Goal: Navigation & Orientation: Understand site structure

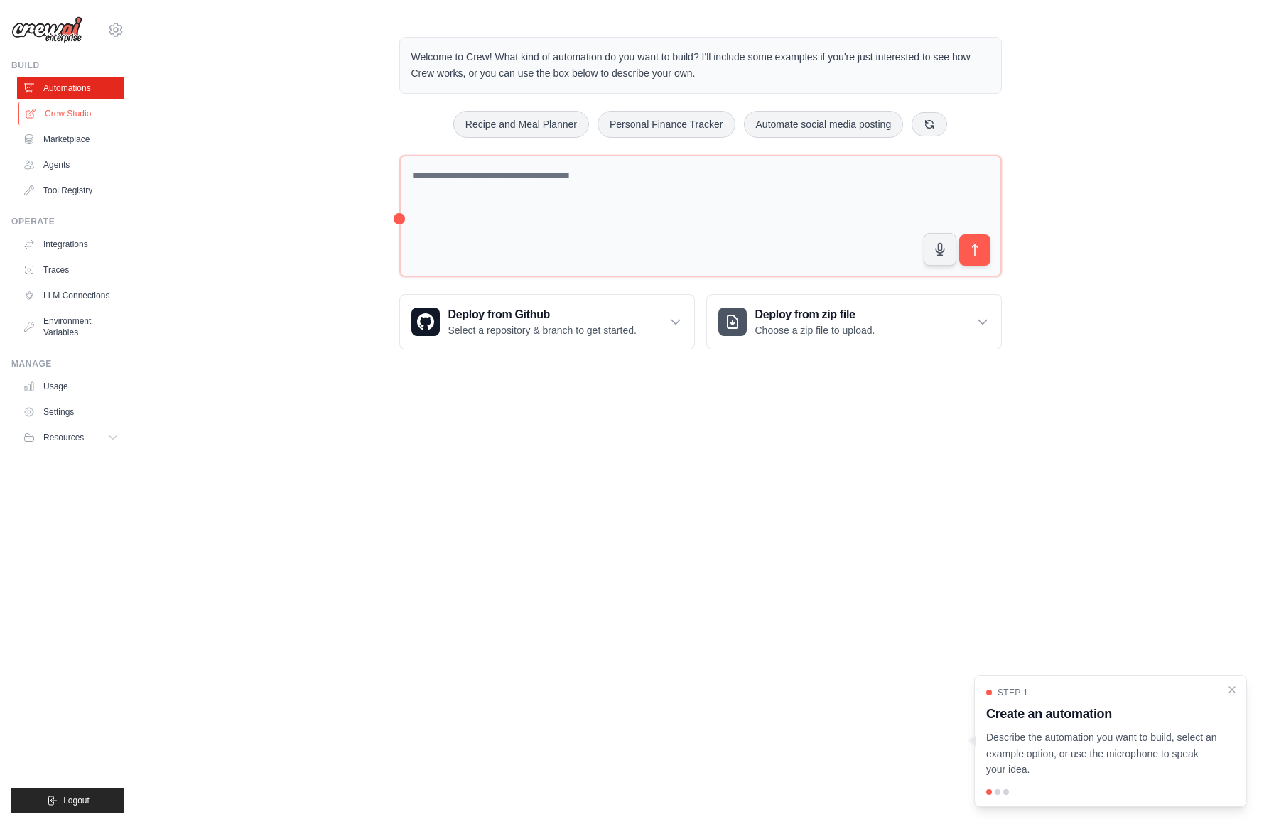
click at [85, 114] on link "Crew Studio" at bounding box center [71, 113] width 107 height 23
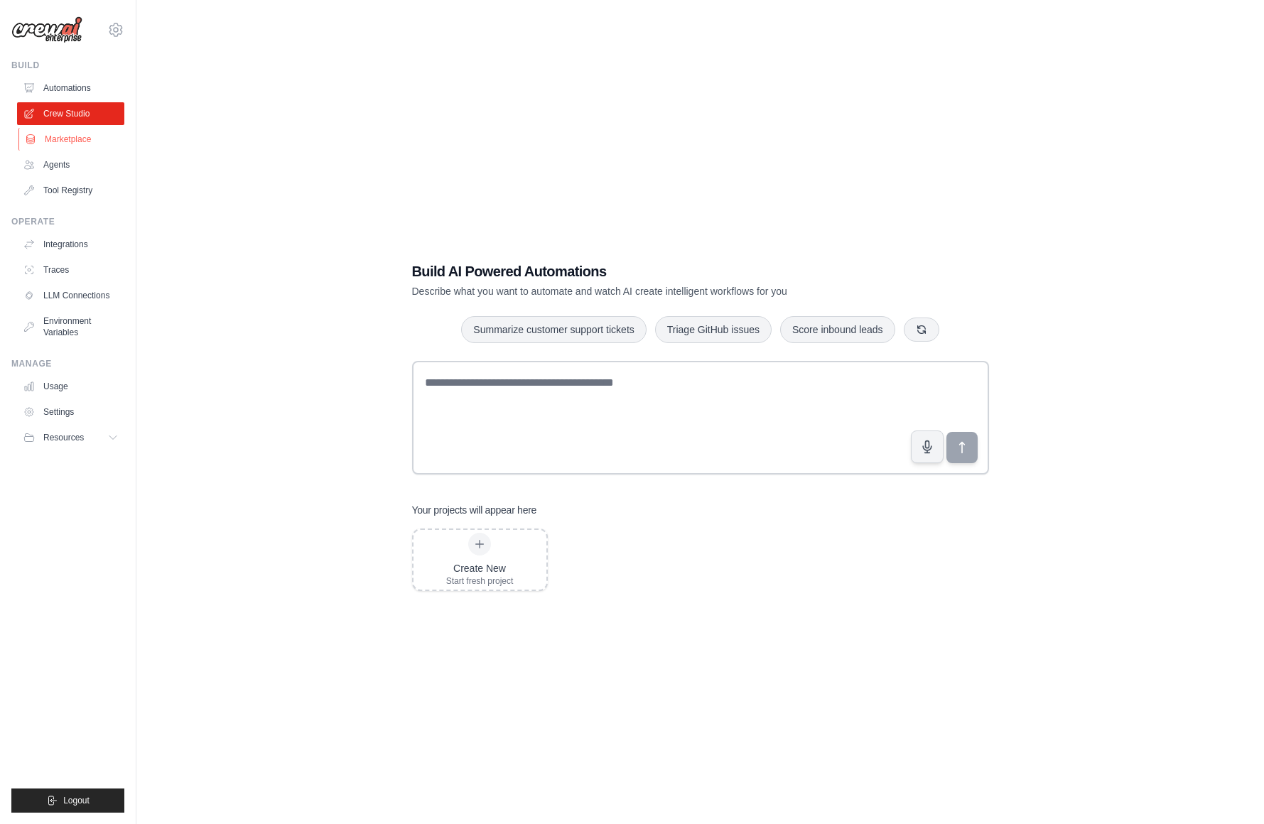
click at [80, 140] on link "Marketplace" at bounding box center [71, 139] width 107 height 23
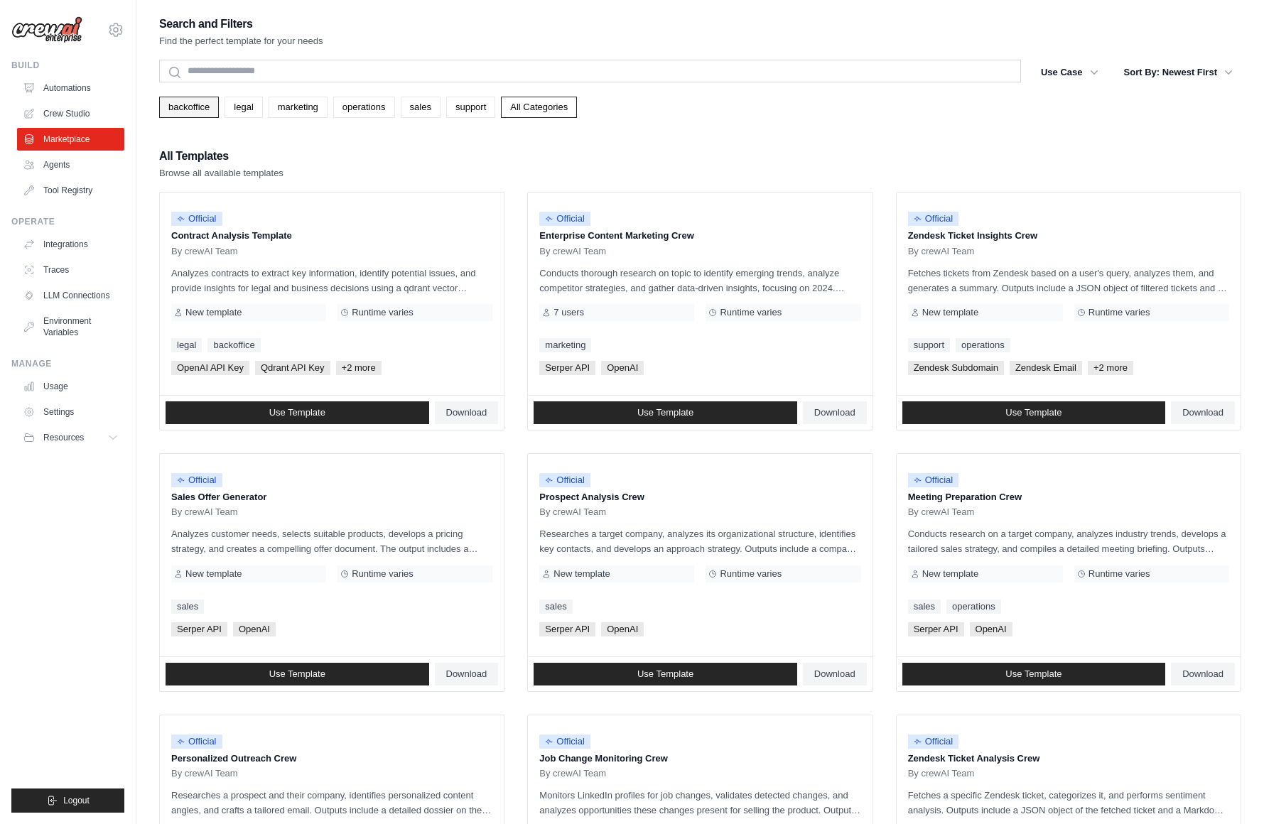
click at [203, 117] on link "backoffice" at bounding box center [189, 107] width 60 height 21
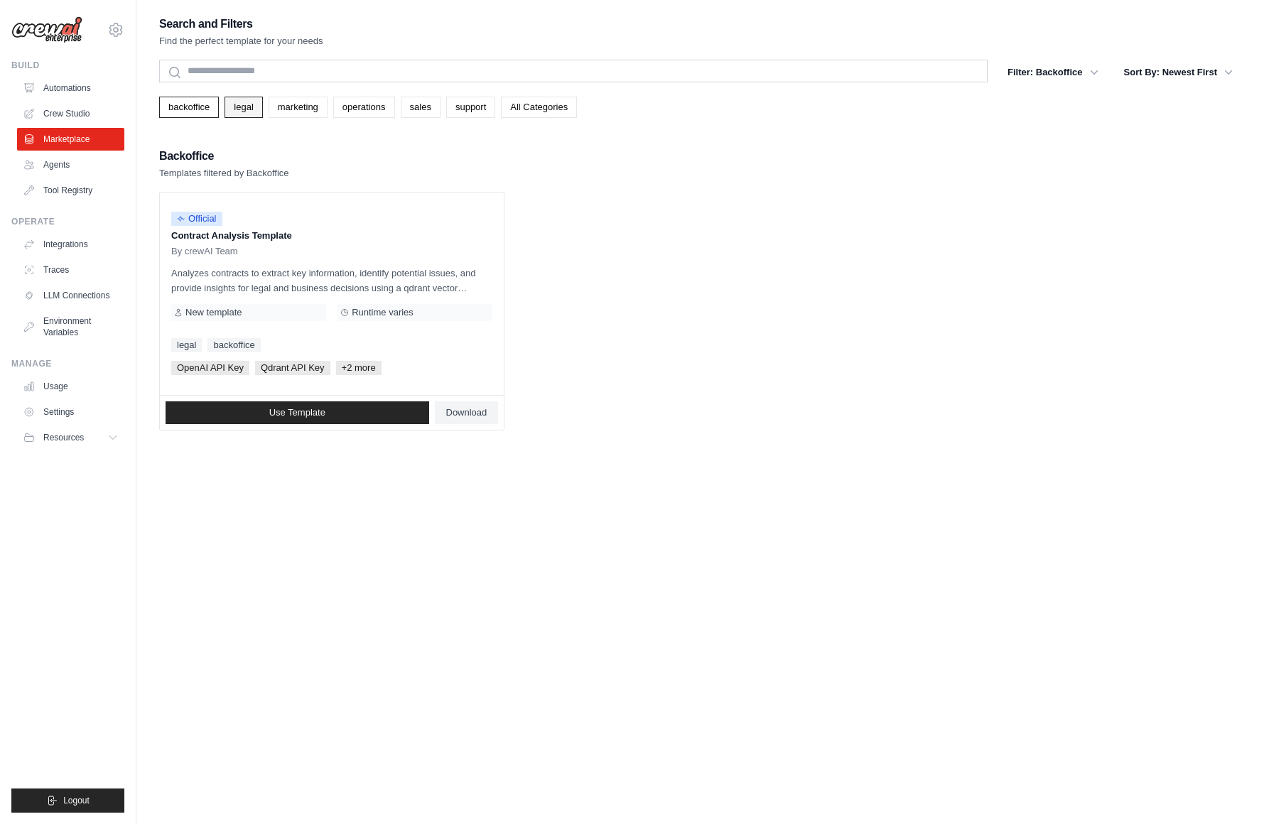
click at [247, 116] on link "legal" at bounding box center [244, 107] width 38 height 21
click at [293, 114] on link "marketing" at bounding box center [298, 107] width 59 height 21
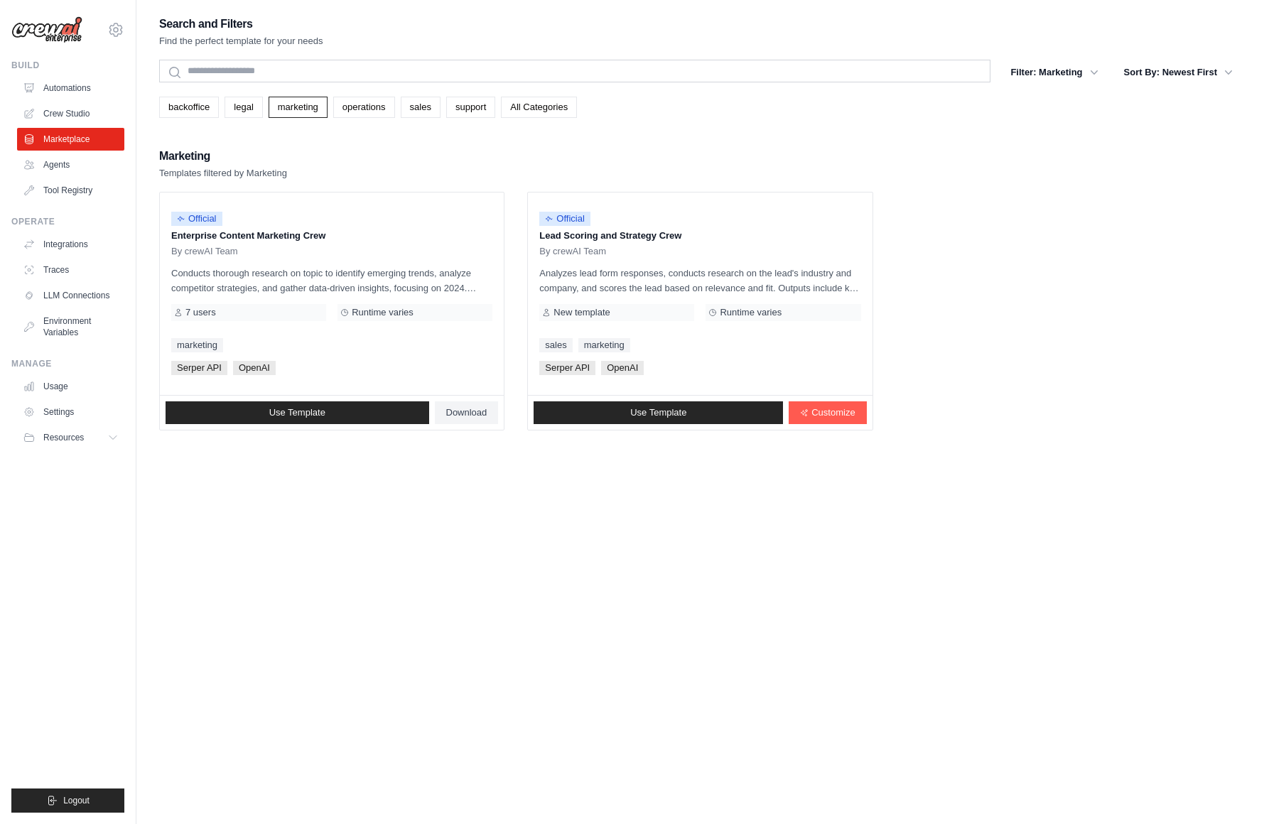
click at [293, 114] on link "marketing" at bounding box center [298, 107] width 59 height 21
click at [357, 114] on link "operations" at bounding box center [364, 107] width 62 height 21
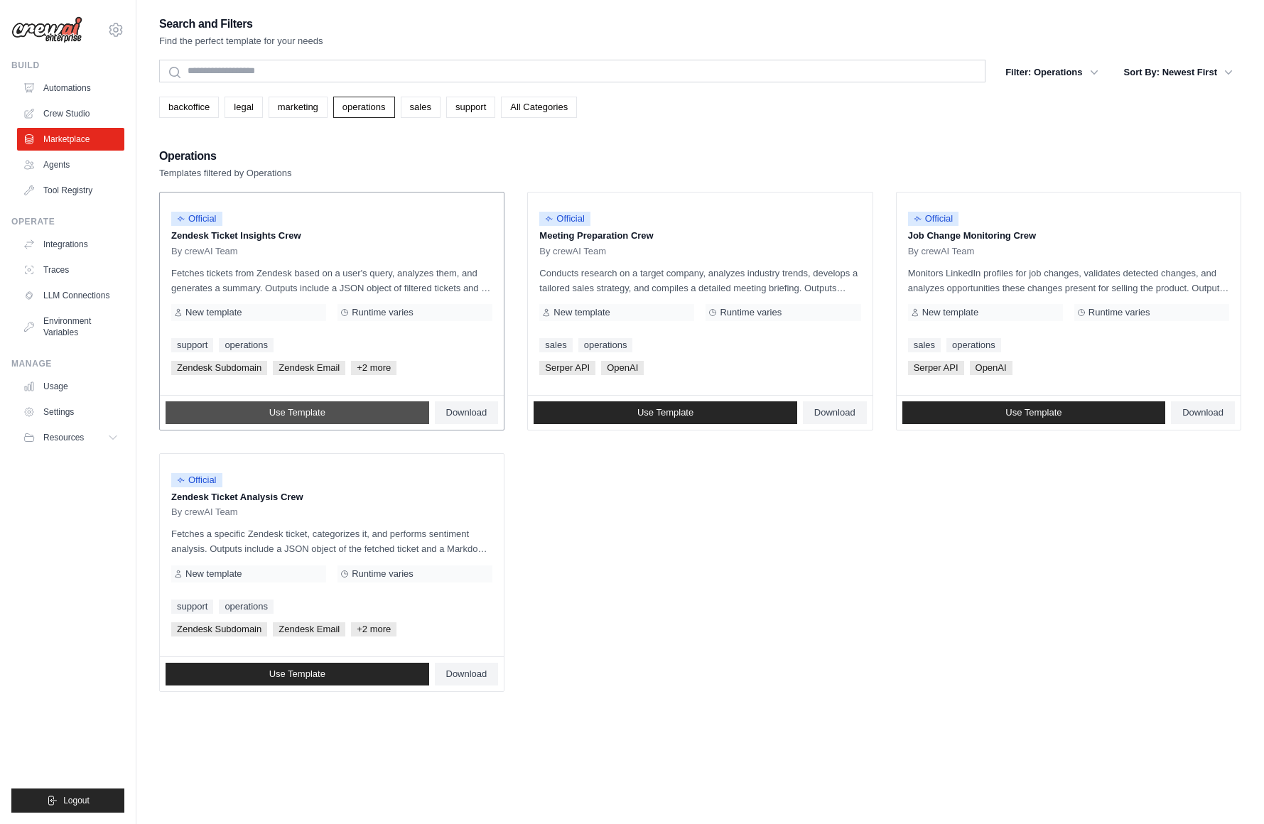
click at [282, 410] on span "Use Template" at bounding box center [297, 412] width 56 height 11
click at [65, 247] on link "Integrations" at bounding box center [71, 244] width 107 height 23
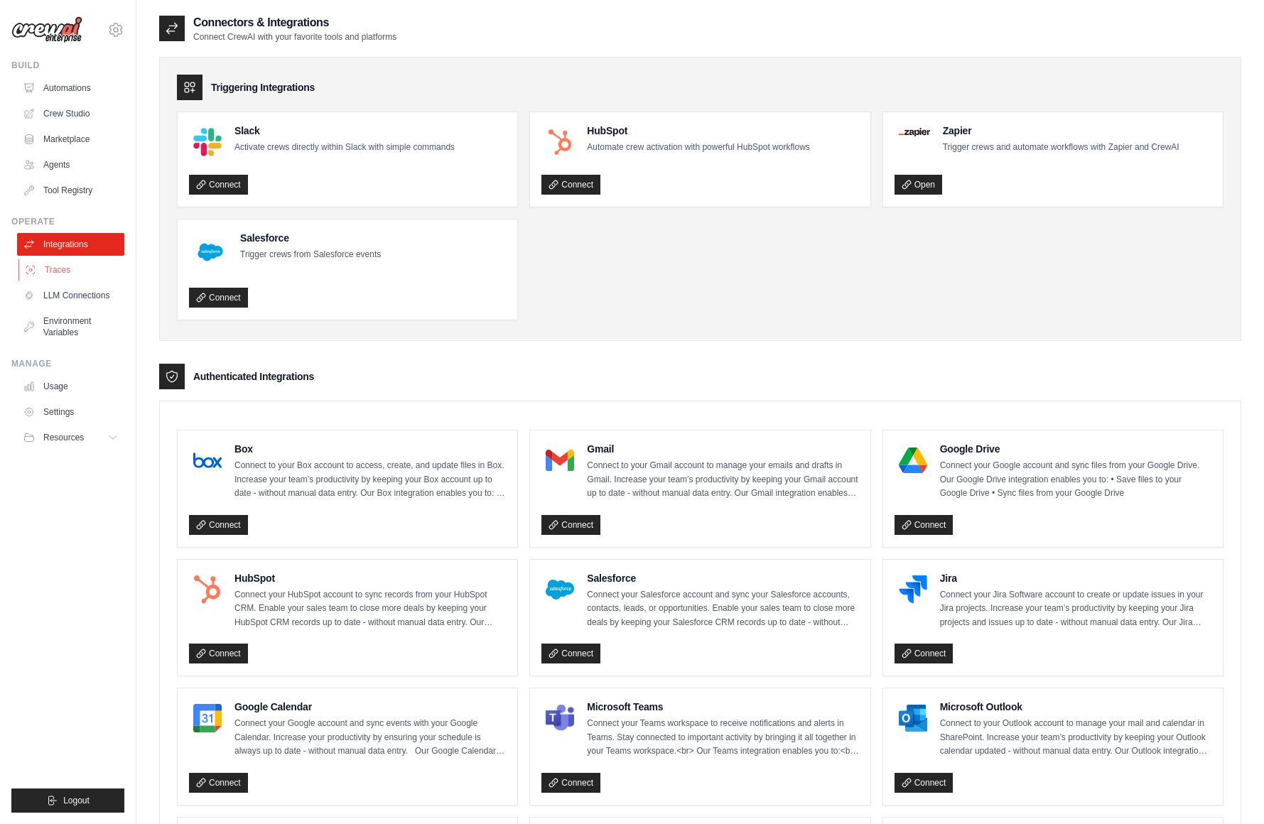
click at [61, 267] on link "Traces" at bounding box center [71, 270] width 107 height 23
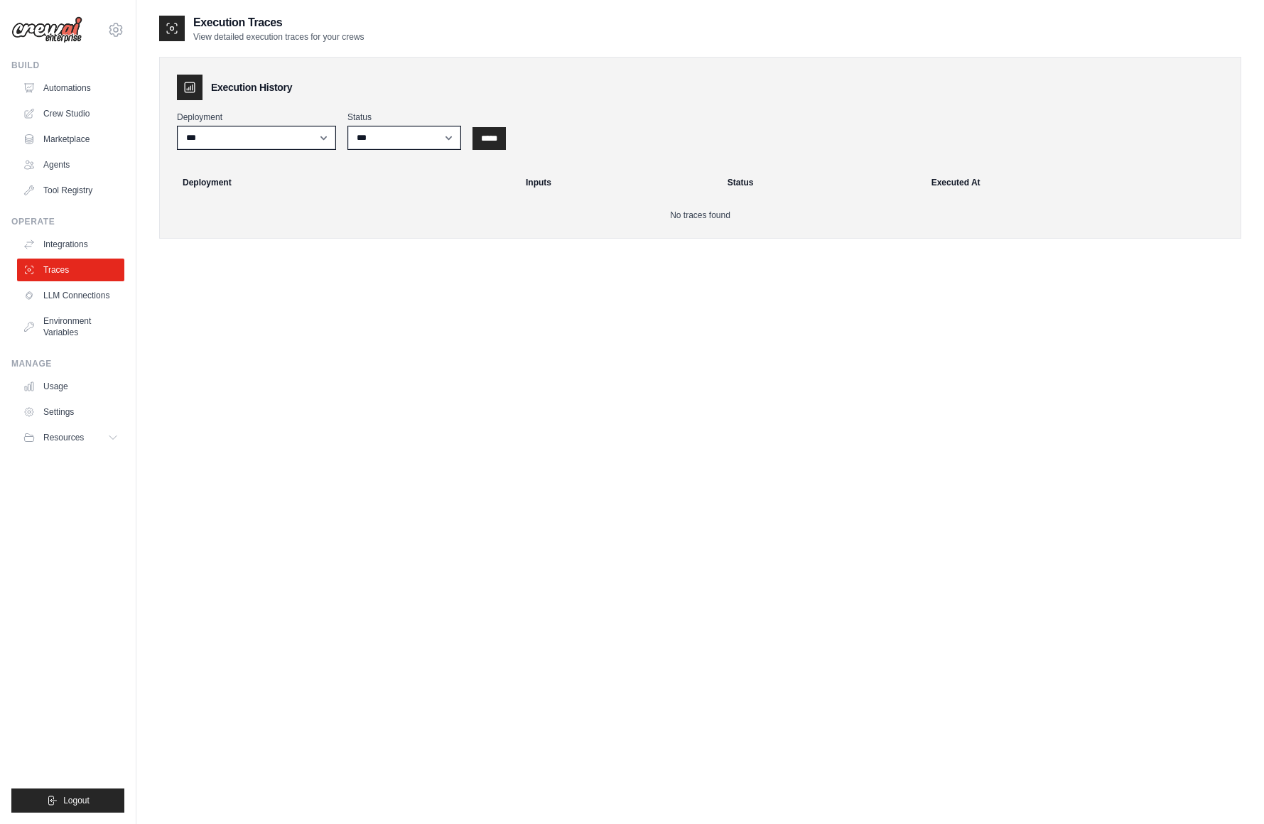
click at [54, 307] on ul "Integrations Traces LLM Connections Environment Variables" at bounding box center [70, 288] width 107 height 111
click at [58, 299] on link "LLM Connections" at bounding box center [71, 295] width 107 height 23
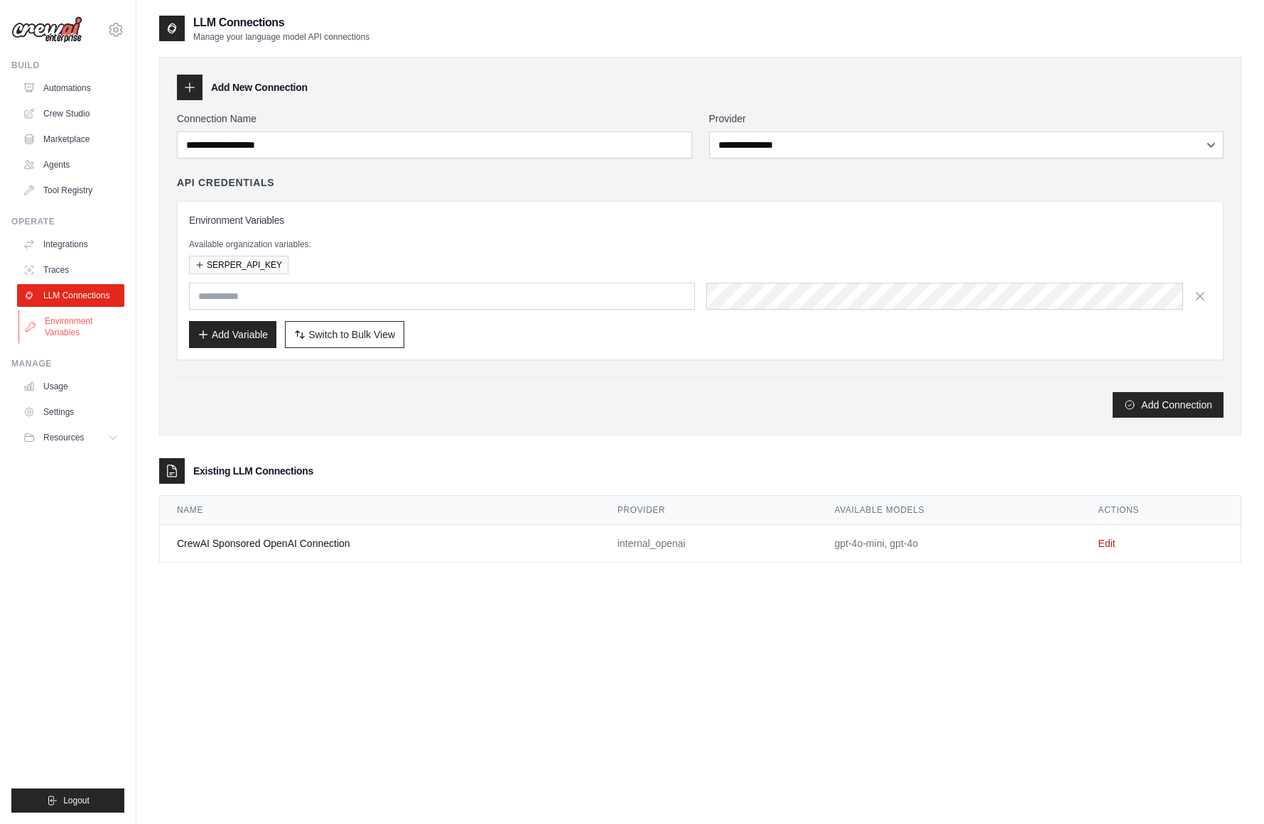
click at [58, 322] on link "Environment Variables" at bounding box center [71, 327] width 107 height 34
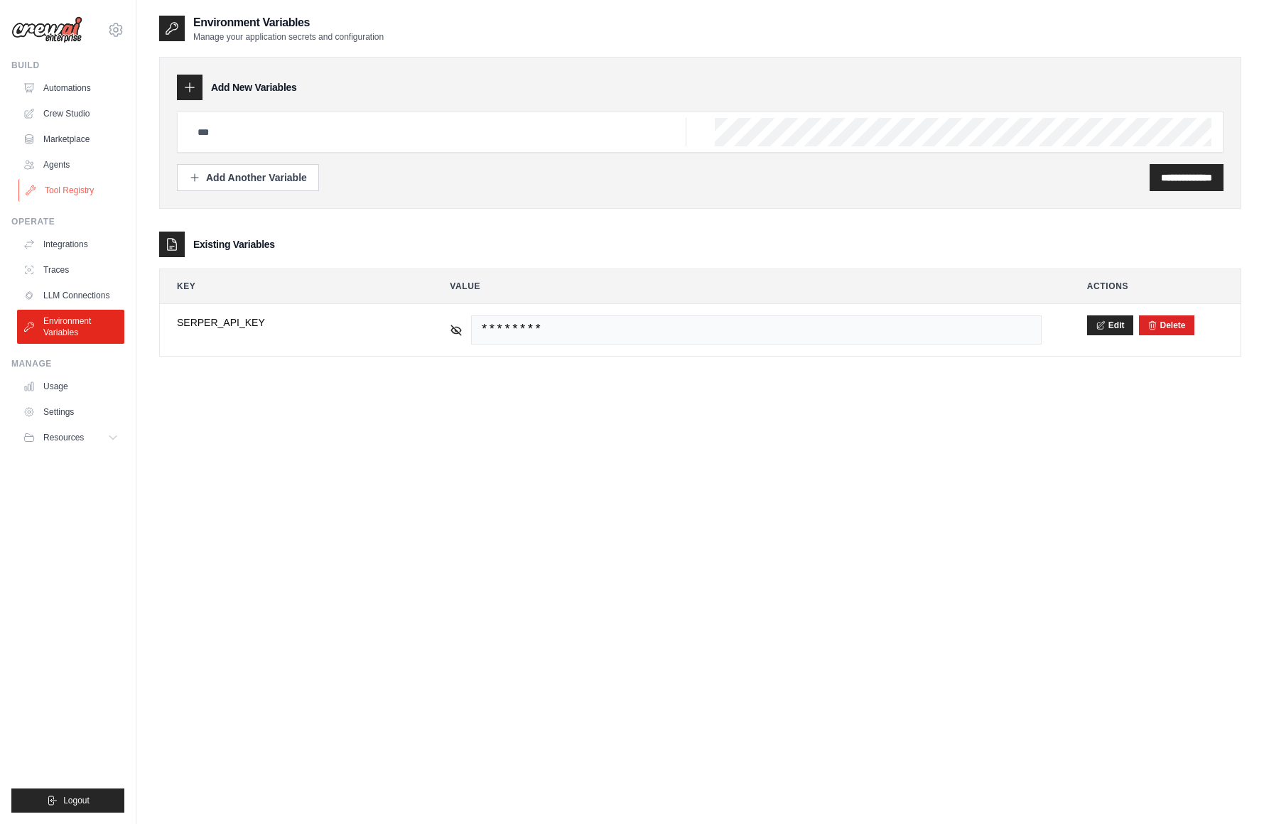
click at [68, 187] on link "Tool Registry" at bounding box center [71, 190] width 107 height 23
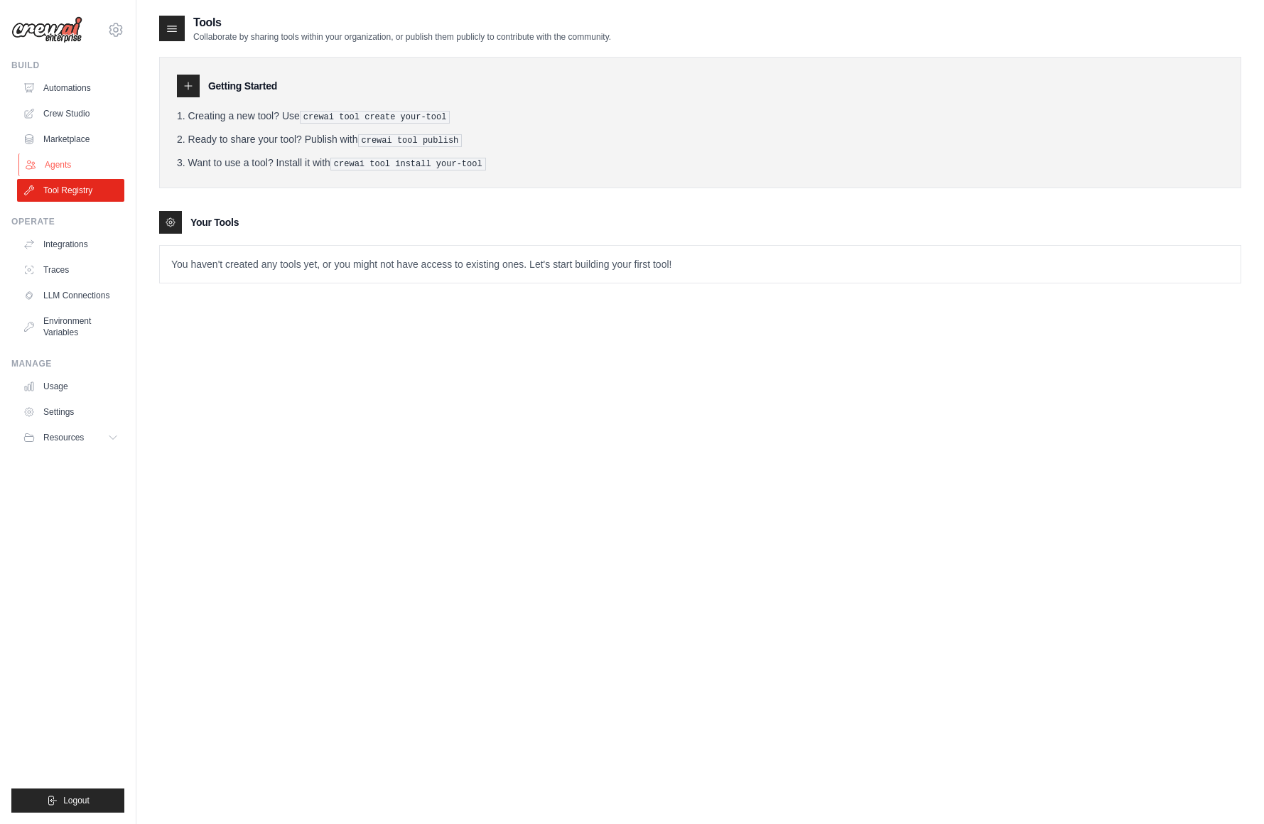
click at [64, 160] on link "Agents" at bounding box center [71, 164] width 107 height 23
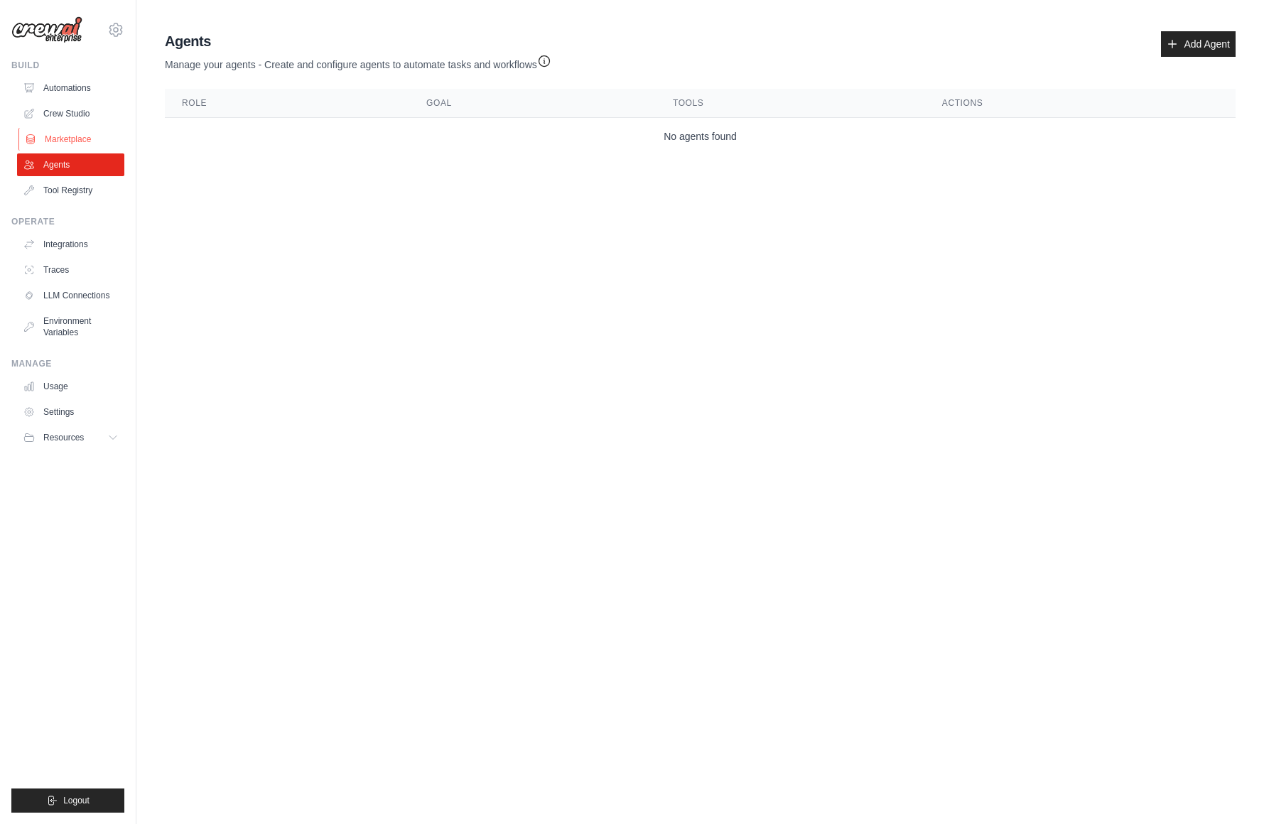
click at [74, 133] on link "Marketplace" at bounding box center [71, 139] width 107 height 23
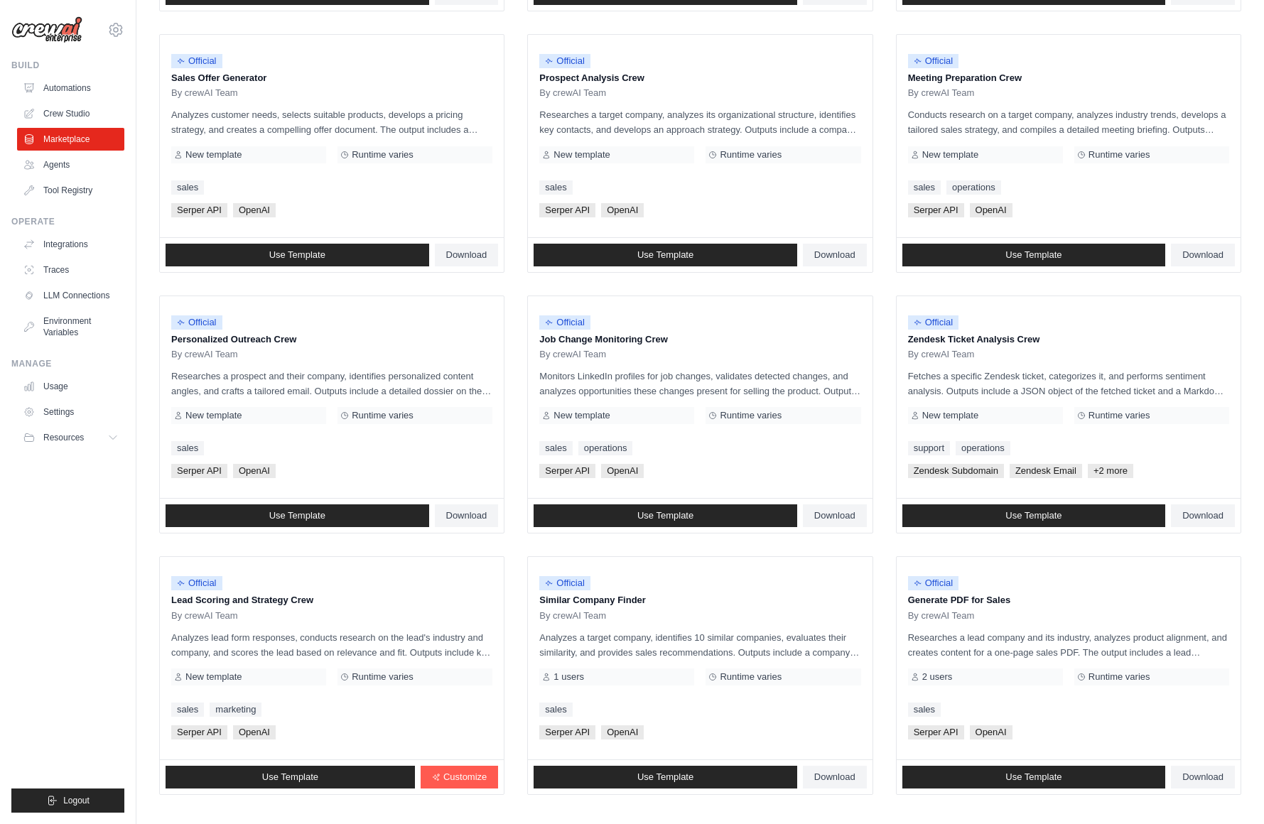
scroll to position [492, 0]
